Goal: Use online tool/utility: Use online tool/utility

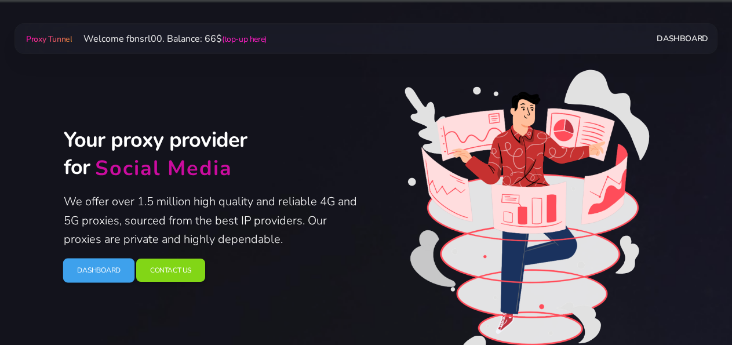
scroll to position [60, 0]
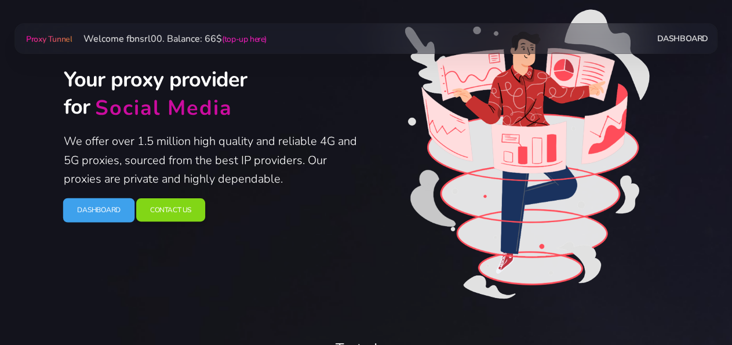
click at [103, 210] on link "Dashboard" at bounding box center [99, 210] width 72 height 24
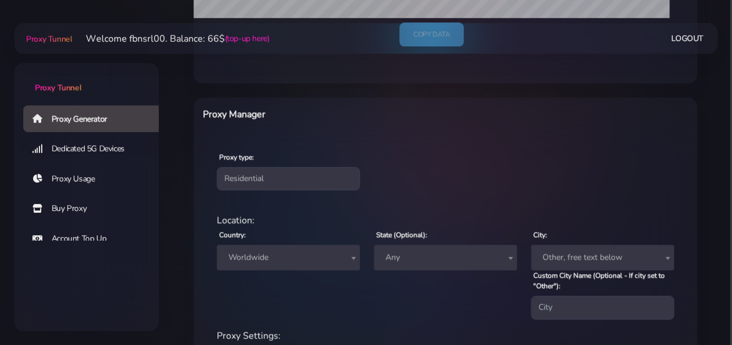
scroll to position [362, 0]
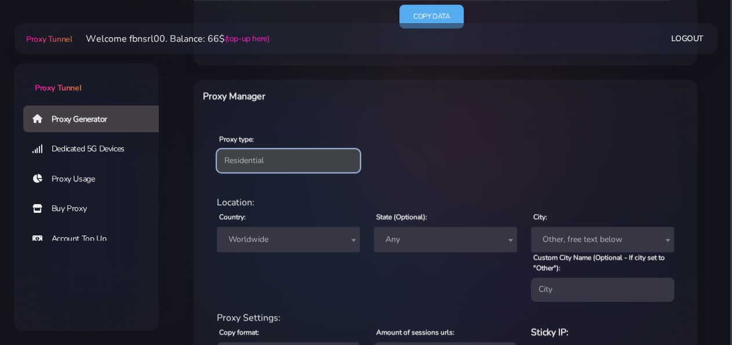
select select "static"
click option "Static" at bounding box center [0, 0] width 0 height 0
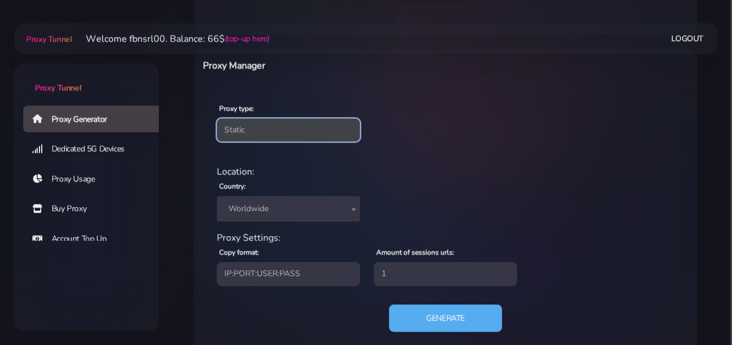
scroll to position [416, 0]
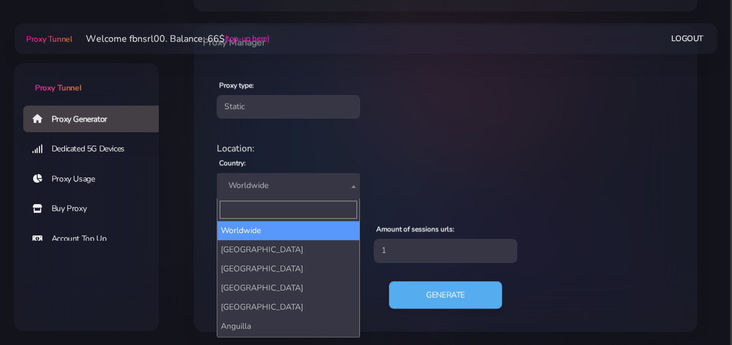
click at [280, 184] on span "Worldwide" at bounding box center [288, 185] width 129 height 16
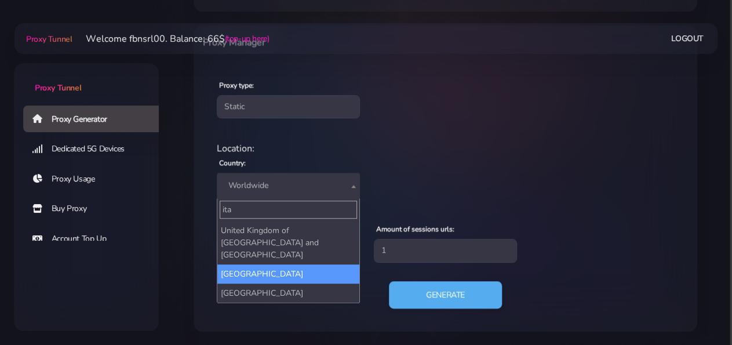
type input "ita"
select select "IT"
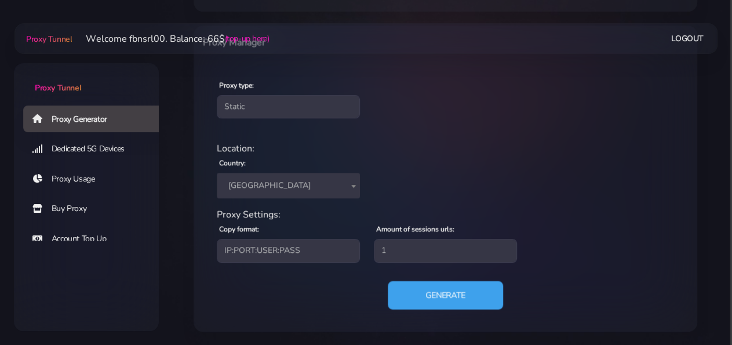
click at [437, 293] on button "Generate" at bounding box center [445, 295] width 115 height 28
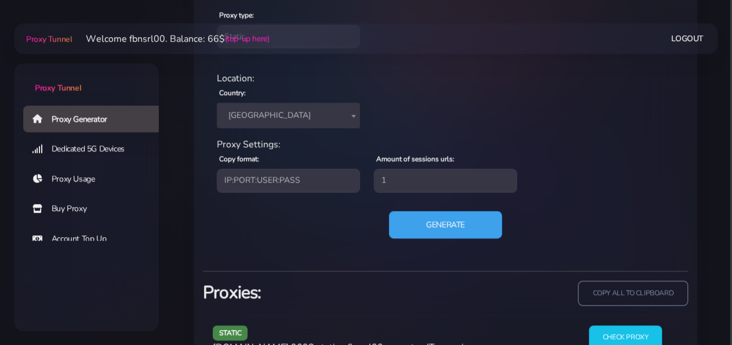
scroll to position [555, 0]
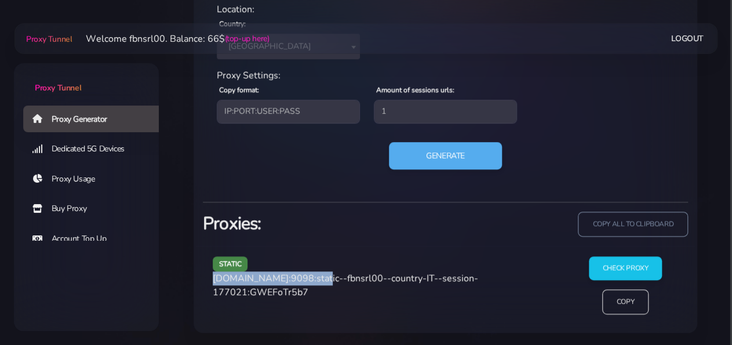
drag, startPoint x: 212, startPoint y: 277, endPoint x: 312, endPoint y: 277, distance: 100.3
click at [312, 277] on div "static agg.proxytunnel.io:9098:static--fbnsrl00--country-IT--session-177021:GWE…" at bounding box center [386, 289] width 360 height 67
copy span "agg.proxytunnel.io:9098"
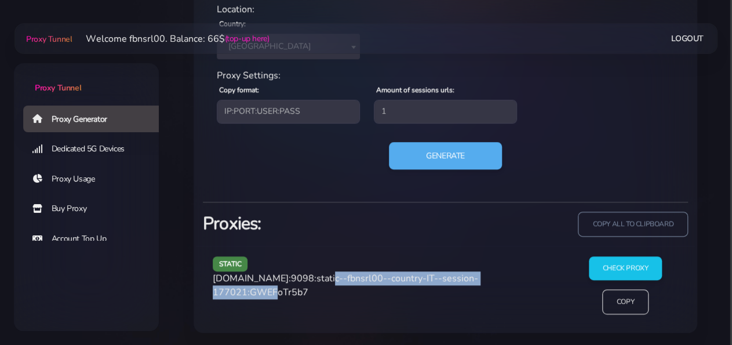
drag, startPoint x: 317, startPoint y: 276, endPoint x: 279, endPoint y: 292, distance: 41.1
click at [279, 292] on span "agg.proxytunnel.io:9098:static--fbnsrl00--country-IT--session-177021:GWEFoTr5b7" at bounding box center [345, 285] width 265 height 27
copy span "static--fbnsrl00--country-IT--session-177021"
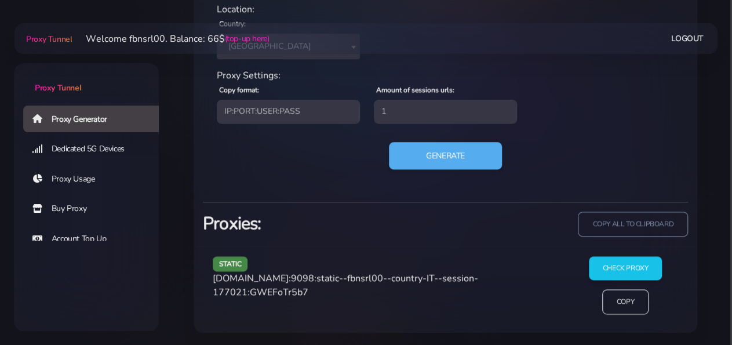
click at [328, 294] on span "agg.proxytunnel.io:9098:static--fbnsrl00--country-IT--session-177021:GWEFoTr5b7" at bounding box center [345, 285] width 265 height 27
copy span "GWEFoTr5b7"
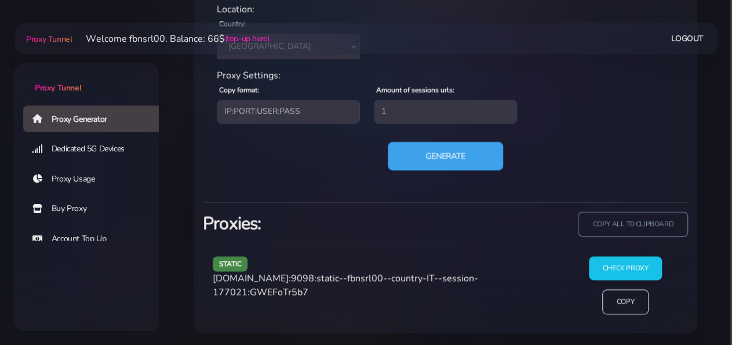
click at [417, 155] on button "Generate" at bounding box center [445, 155] width 115 height 28
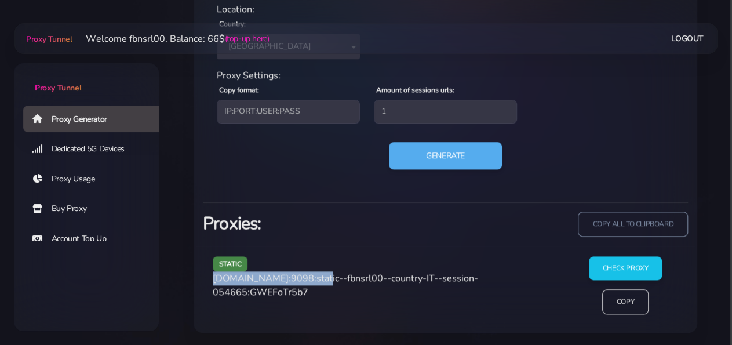
drag, startPoint x: 212, startPoint y: 278, endPoint x: 312, endPoint y: 282, distance: 100.3
click at [312, 282] on div "static agg.proxytunnel.io:9098:static--fbnsrl00--country-IT--session-054665:GWE…" at bounding box center [386, 289] width 360 height 67
copy span "agg.proxytunnel.io:9098"
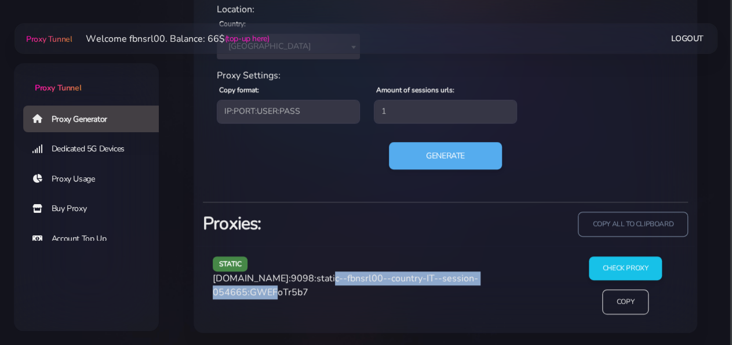
drag, startPoint x: 318, startPoint y: 278, endPoint x: 280, endPoint y: 289, distance: 40.0
click at [280, 289] on span "agg.proxytunnel.io:9098:static--fbnsrl00--country-IT--session-054665:GWEFoTr5b7" at bounding box center [345, 285] width 265 height 27
copy span "static--fbnsrl00--country-IT--session-054665"
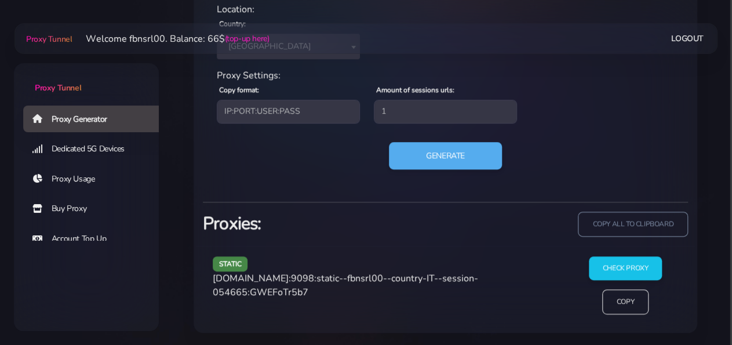
click at [317, 292] on span "agg.proxytunnel.io:9098:static--fbnsrl00--country-IT--session-054665:GWEFoTr5b7" at bounding box center [345, 285] width 265 height 27
copy span "GWEFoTr5b7"
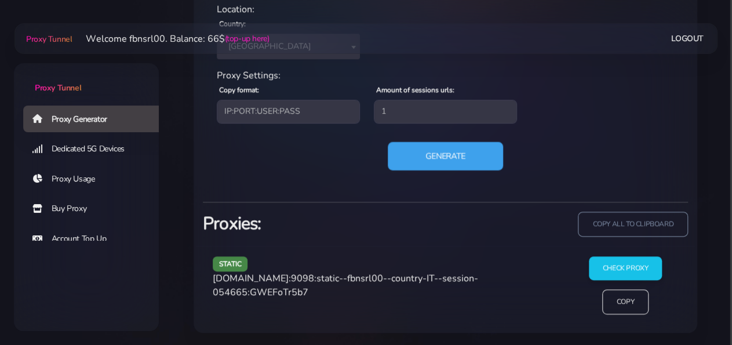
click at [425, 158] on button "Generate" at bounding box center [445, 155] width 115 height 28
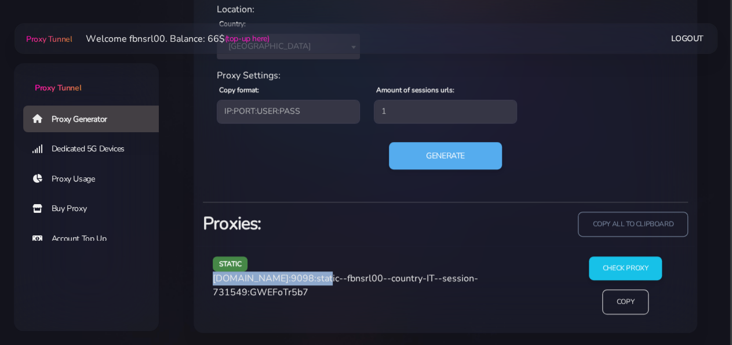
drag, startPoint x: 214, startPoint y: 280, endPoint x: 312, endPoint y: 276, distance: 98.6
click at [312, 276] on span "agg.proxytunnel.io:9098:static--fbnsrl00--country-IT--session-731549:GWEFoTr5b7" at bounding box center [345, 285] width 265 height 27
copy span "agg.proxytunnel.io:9098"
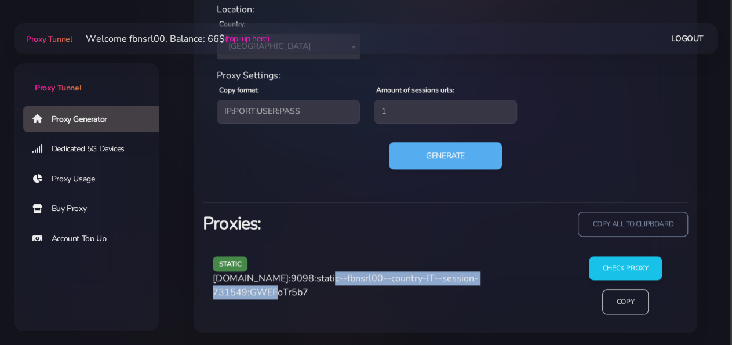
drag, startPoint x: 318, startPoint y: 275, endPoint x: 282, endPoint y: 292, distance: 40.2
click at [282, 292] on span "agg.proxytunnel.io:9098:static--fbnsrl00--country-IT--session-731549:GWEFoTr5b7" at bounding box center [345, 285] width 265 height 27
copy span "static--fbnsrl00--country-IT--session-731549"
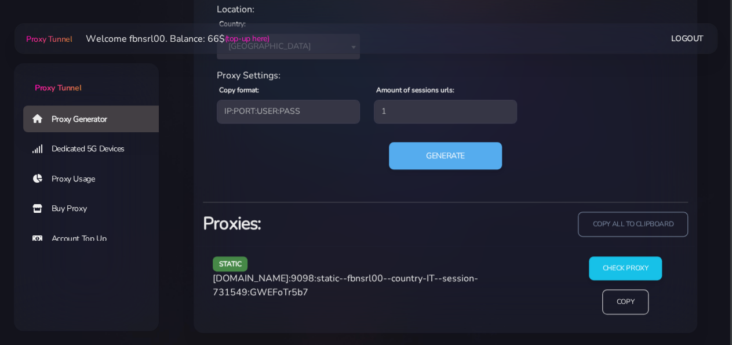
click at [323, 290] on span "agg.proxytunnel.io:9098:static--fbnsrl00--country-IT--session-731549:GWEFoTr5b7" at bounding box center [345, 285] width 265 height 27
copy span "GWEFoTr5b7"
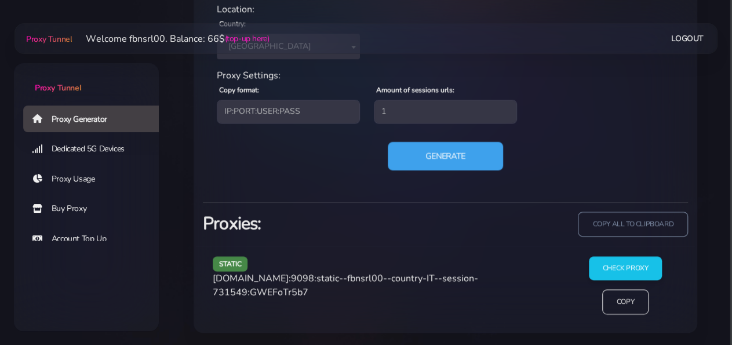
click at [421, 155] on button "Generate" at bounding box center [445, 155] width 115 height 28
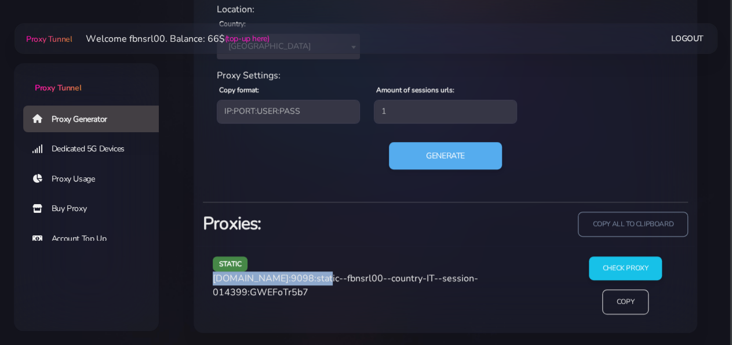
drag, startPoint x: 214, startPoint y: 277, endPoint x: 312, endPoint y: 279, distance: 98.6
click at [312, 279] on span "agg.proxytunnel.io:9098:static--fbnsrl00--country-IT--session-014399:GWEFoTr5b7" at bounding box center [345, 285] width 265 height 27
copy span "agg.proxytunnel.io:9098"
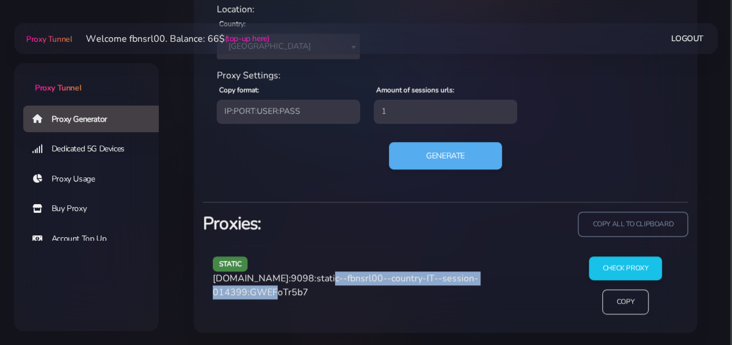
drag, startPoint x: 318, startPoint y: 276, endPoint x: 280, endPoint y: 295, distance: 42.5
click at [280, 295] on span "agg.proxytunnel.io:9098:static--fbnsrl00--country-IT--session-014399:GWEFoTr5b7" at bounding box center [345, 285] width 265 height 27
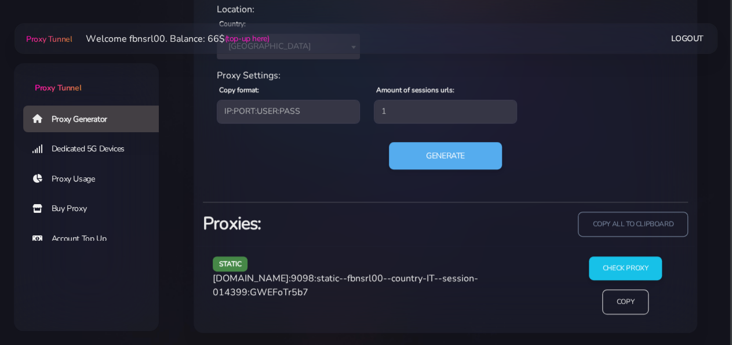
click at [309, 290] on span "agg.proxytunnel.io:9098:static--fbnsrl00--country-IT--session-014399:GWEFoTr5b7" at bounding box center [345, 285] width 265 height 27
